Goal: Task Accomplishment & Management: Use online tool/utility

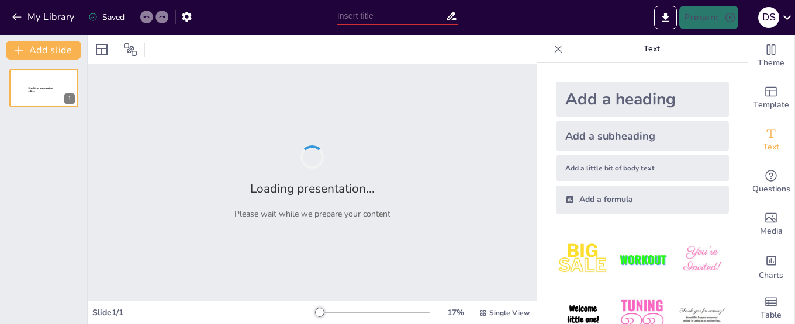
type input "Utilizing AI for Image Generation and Presentation Integration"
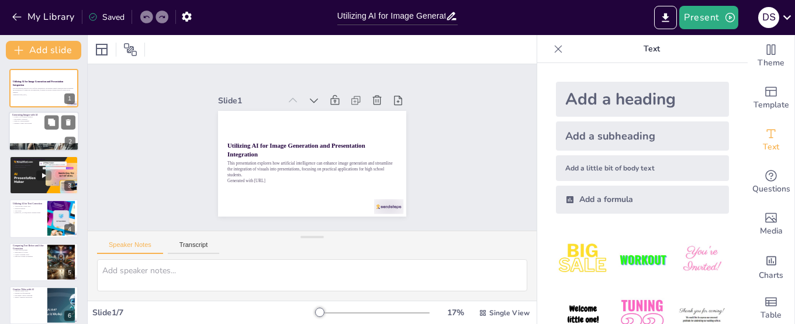
click at [22, 114] on p "Generating Images with AI" at bounding box center [43, 116] width 63 height 4
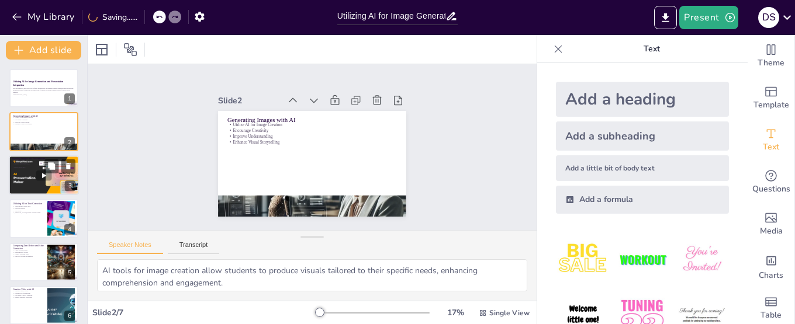
click at [20, 160] on p "Easy Integration" at bounding box center [43, 161] width 63 height 2
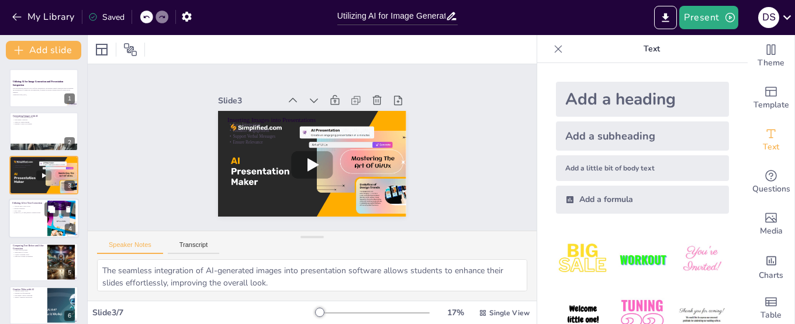
click at [18, 212] on p "[PERSON_NAME] Better Writing Habits" at bounding box center [28, 213] width 32 height 2
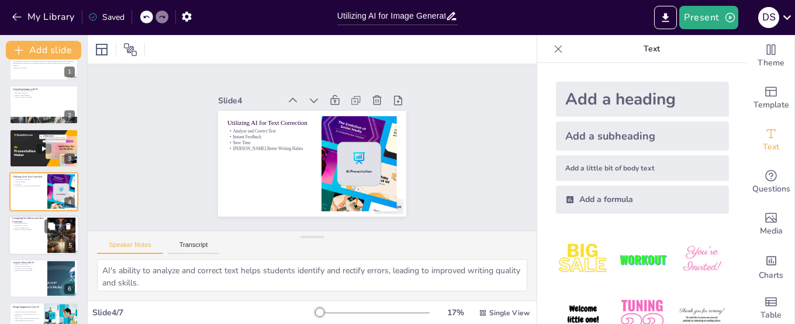
click at [29, 249] on div at bounding box center [44, 236] width 70 height 40
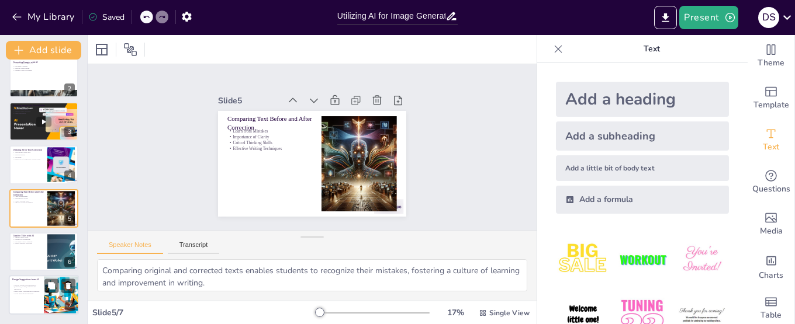
click at [37, 279] on p "Design Suggestions from AI" at bounding box center [26, 280] width 28 height 4
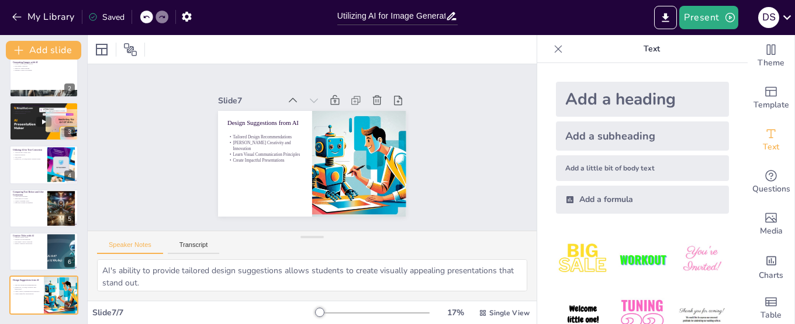
click at [639, 48] on p "Text" at bounding box center [652, 49] width 168 height 28
click at [625, 113] on div "Add a heading" at bounding box center [642, 99] width 173 height 35
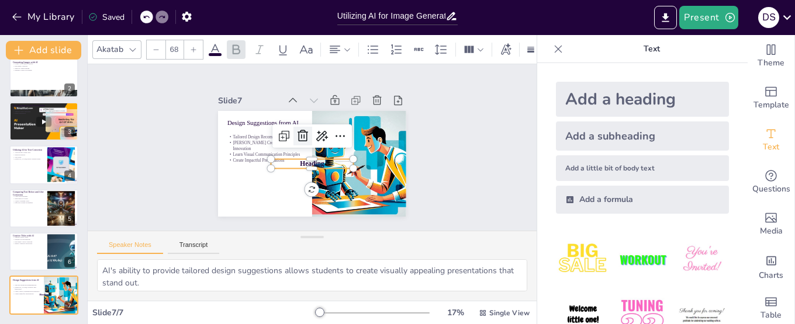
click at [296, 129] on icon at bounding box center [303, 134] width 15 height 15
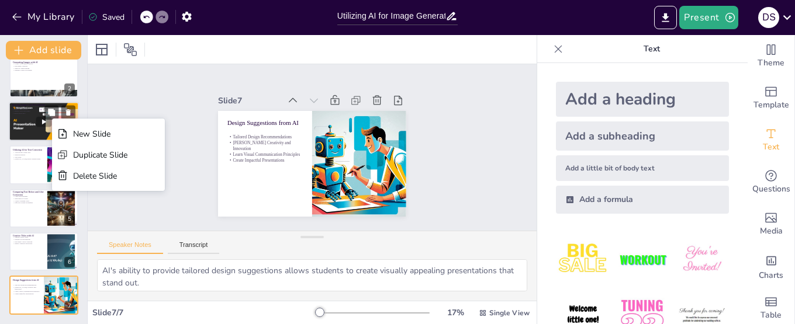
click at [29, 110] on p "Support Verbal Messages" at bounding box center [43, 111] width 63 height 2
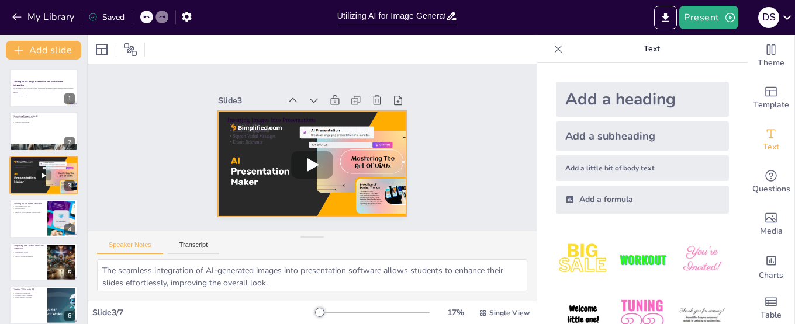
click at [280, 154] on div at bounding box center [312, 164] width 188 height 106
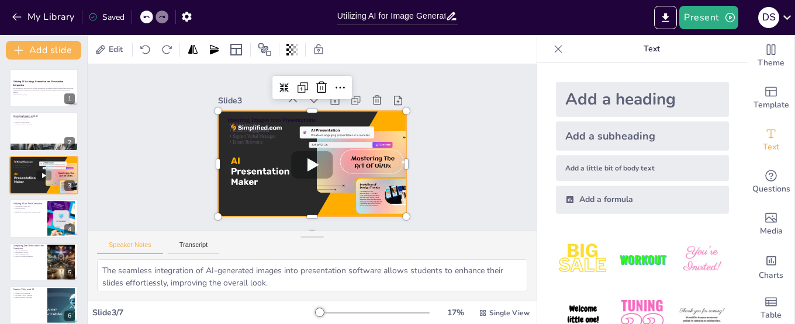
click at [303, 172] on div at bounding box center [312, 164] width 188 height 106
click at [320, 89] on icon at bounding box center [327, 88] width 15 height 15
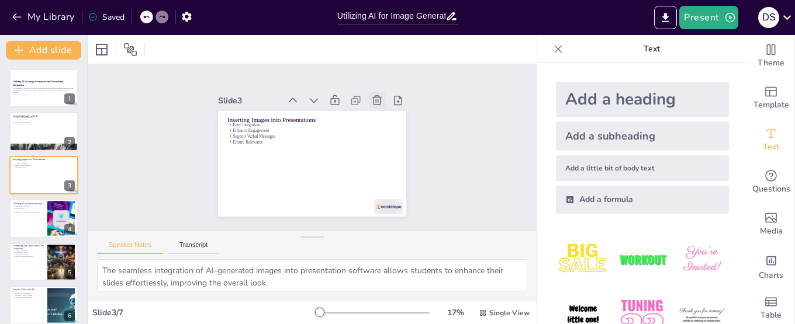
click at [371, 96] on icon at bounding box center [377, 101] width 12 height 12
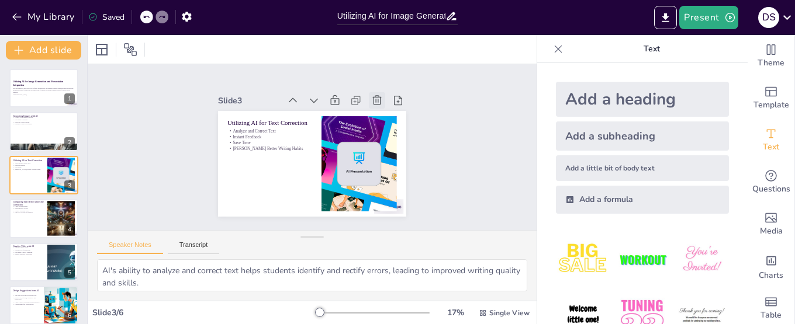
click at [371, 95] on icon at bounding box center [377, 101] width 12 height 12
type textarea "Comparing original and corrected texts enables students to recognize their mist…"
